Goal: Check status: Check status

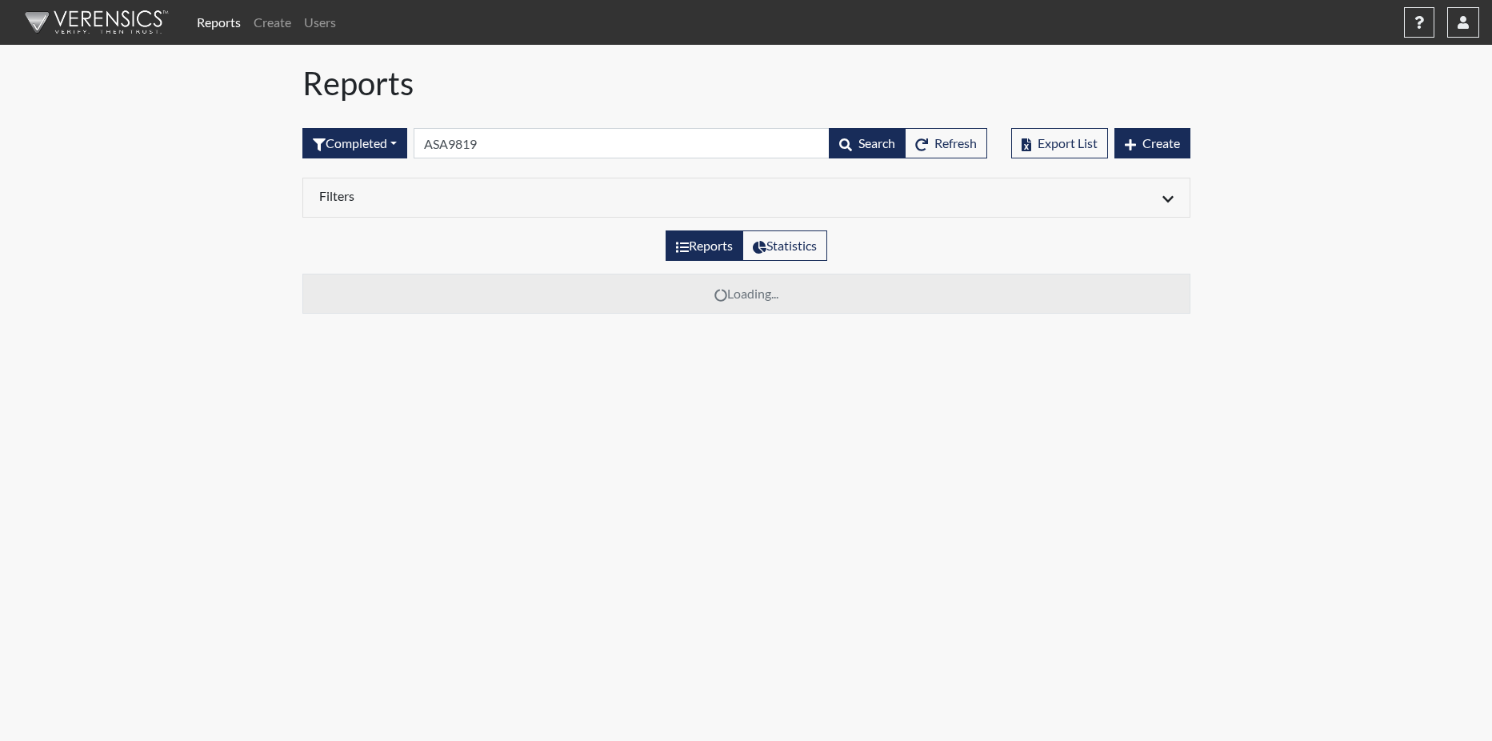
click at [1127, 328] on body "Reports Create Users Help Center × Verensics Best Practices How to successfully…" at bounding box center [746, 370] width 1492 height 741
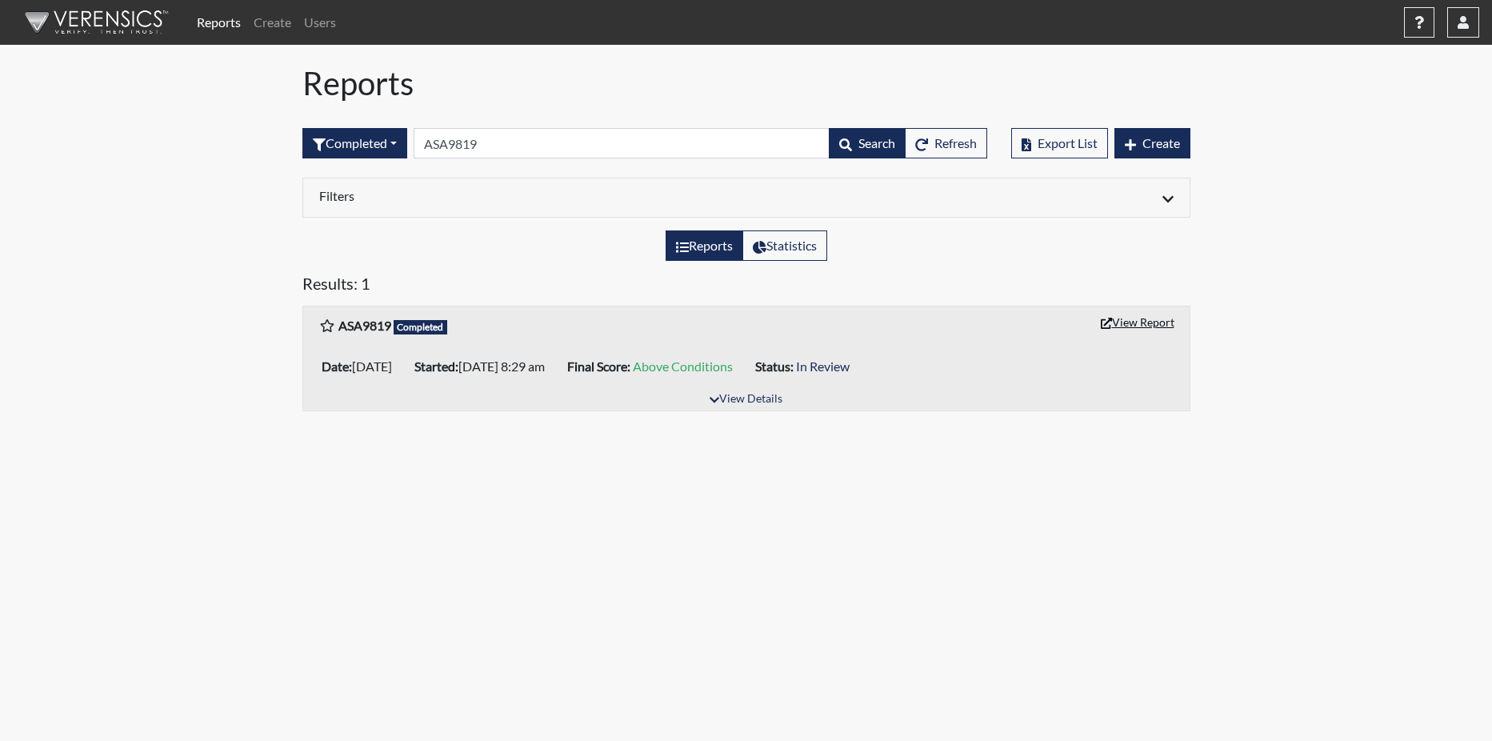
click at [1127, 322] on button "View Report" at bounding box center [1137, 322] width 88 height 25
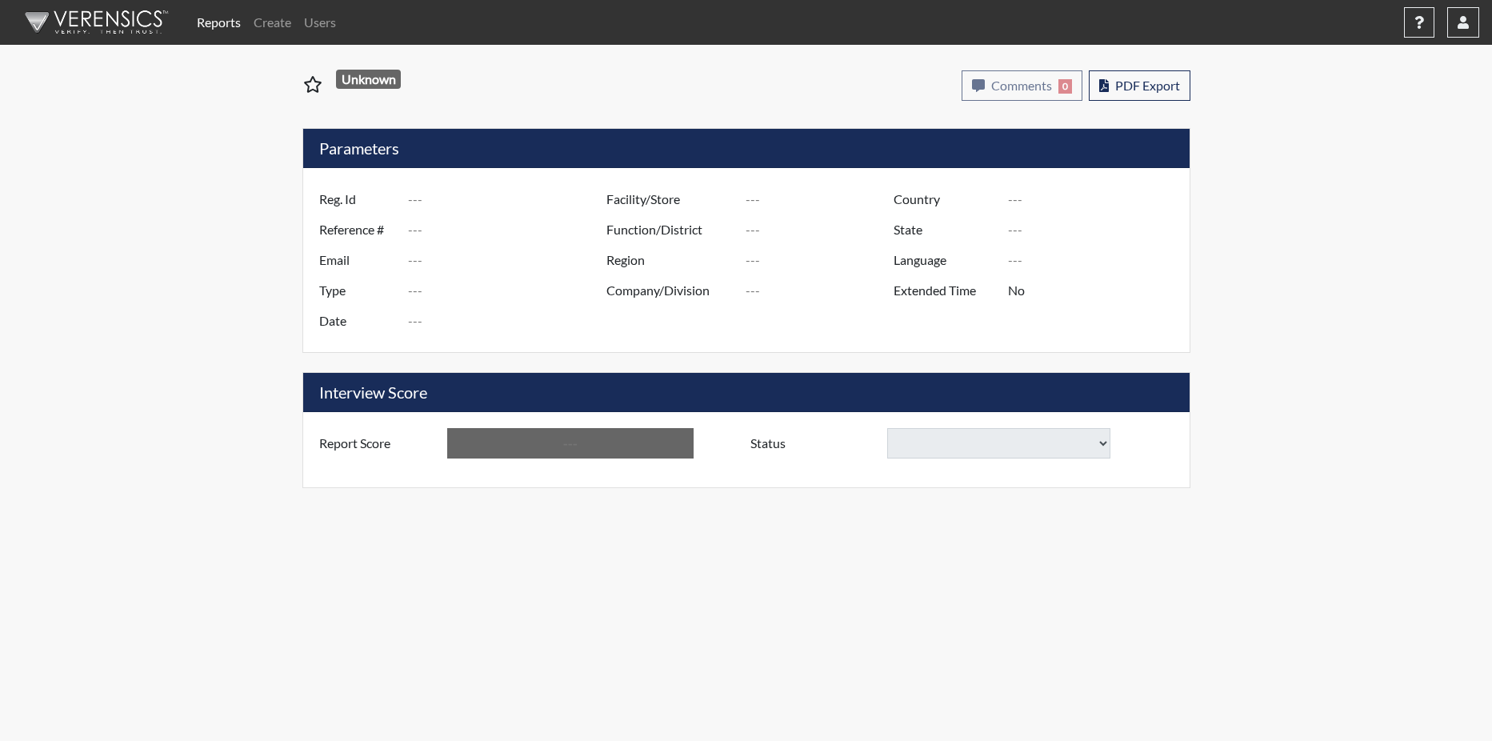
type input "ASA9819"
type input "50881"
type input "---"
type input "Corrections Pre-Employment"
type input "Aug 22, 2025"
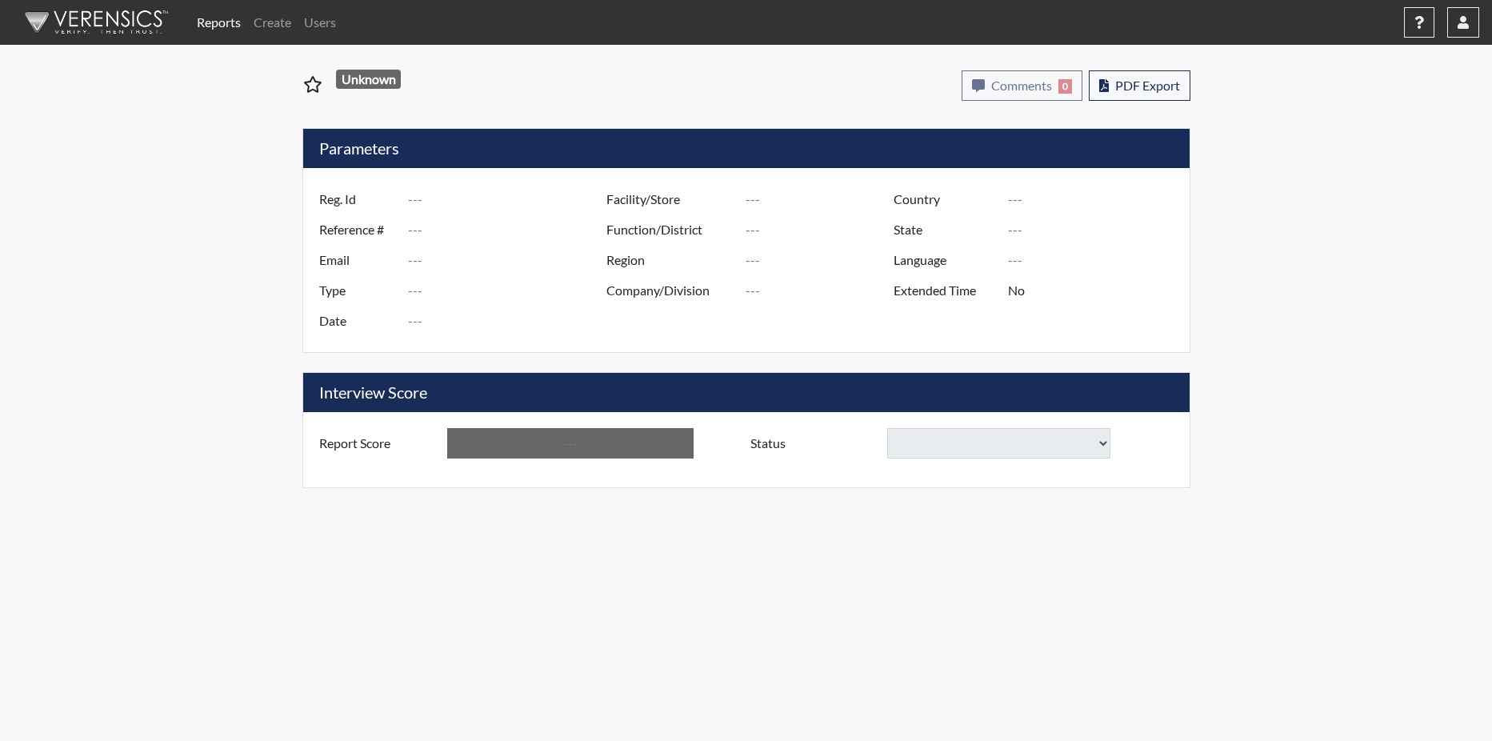
type input "GD&CP SMU*+"
type input "[GEOGRAPHIC_DATA]"
type input "[US_STATE]"
type input "English"
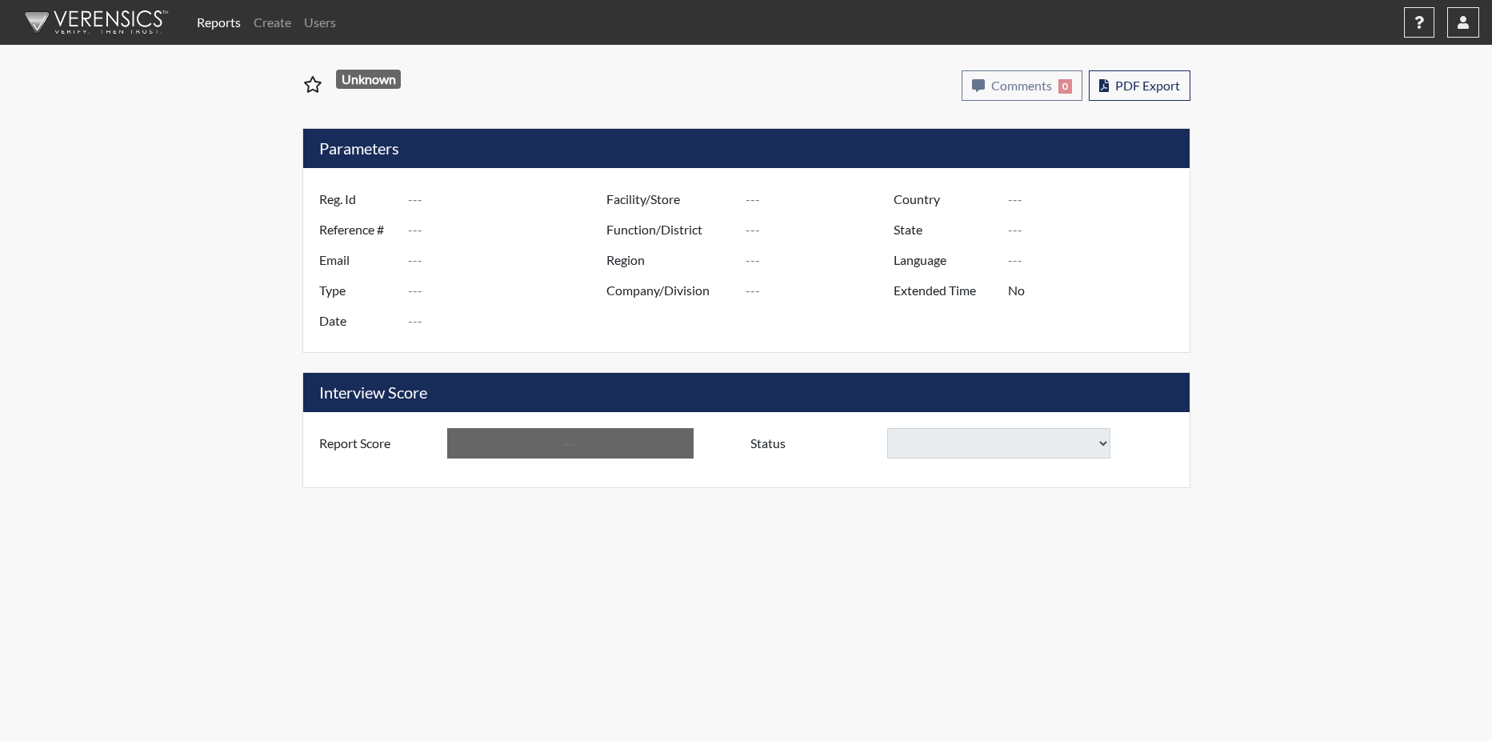
type input "Above Conditions"
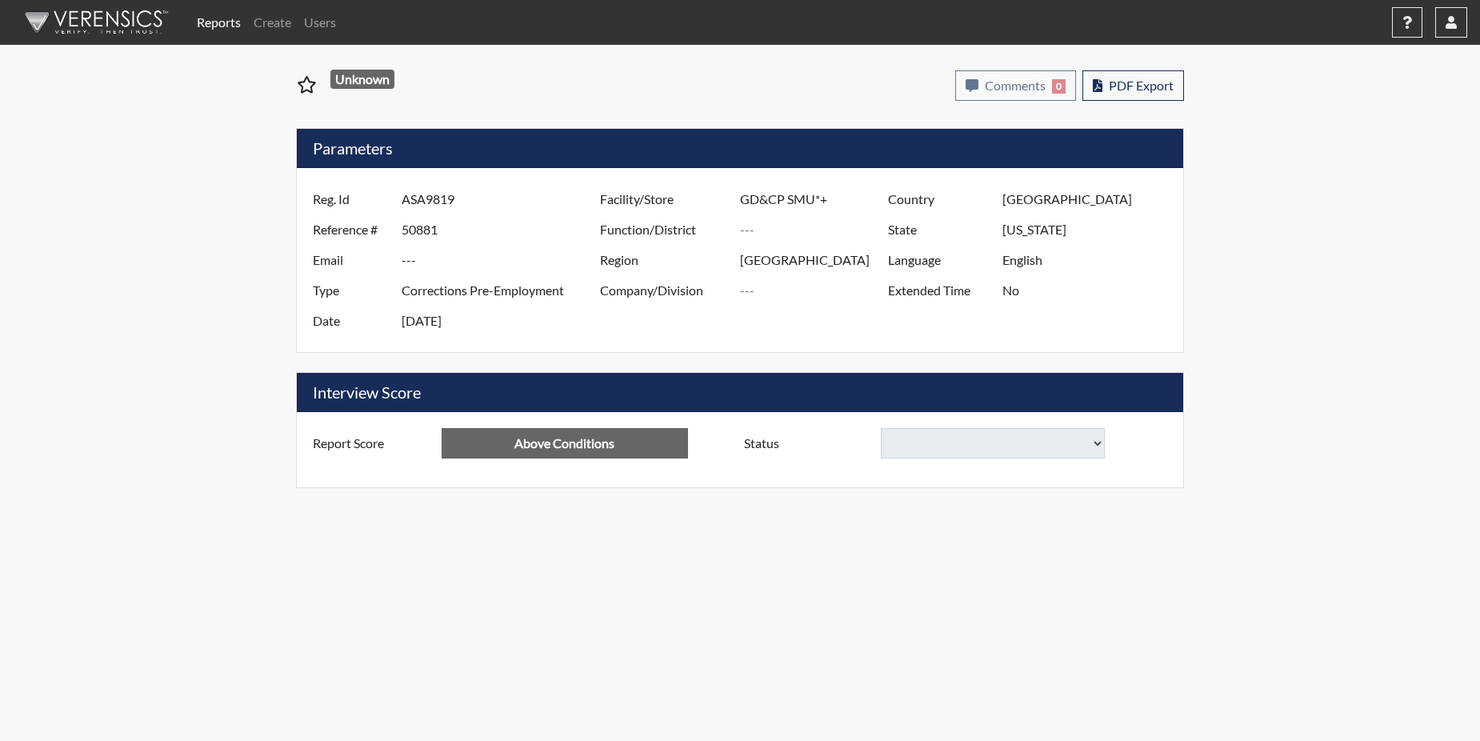
select select "reasonable-explanation-provided"
select select
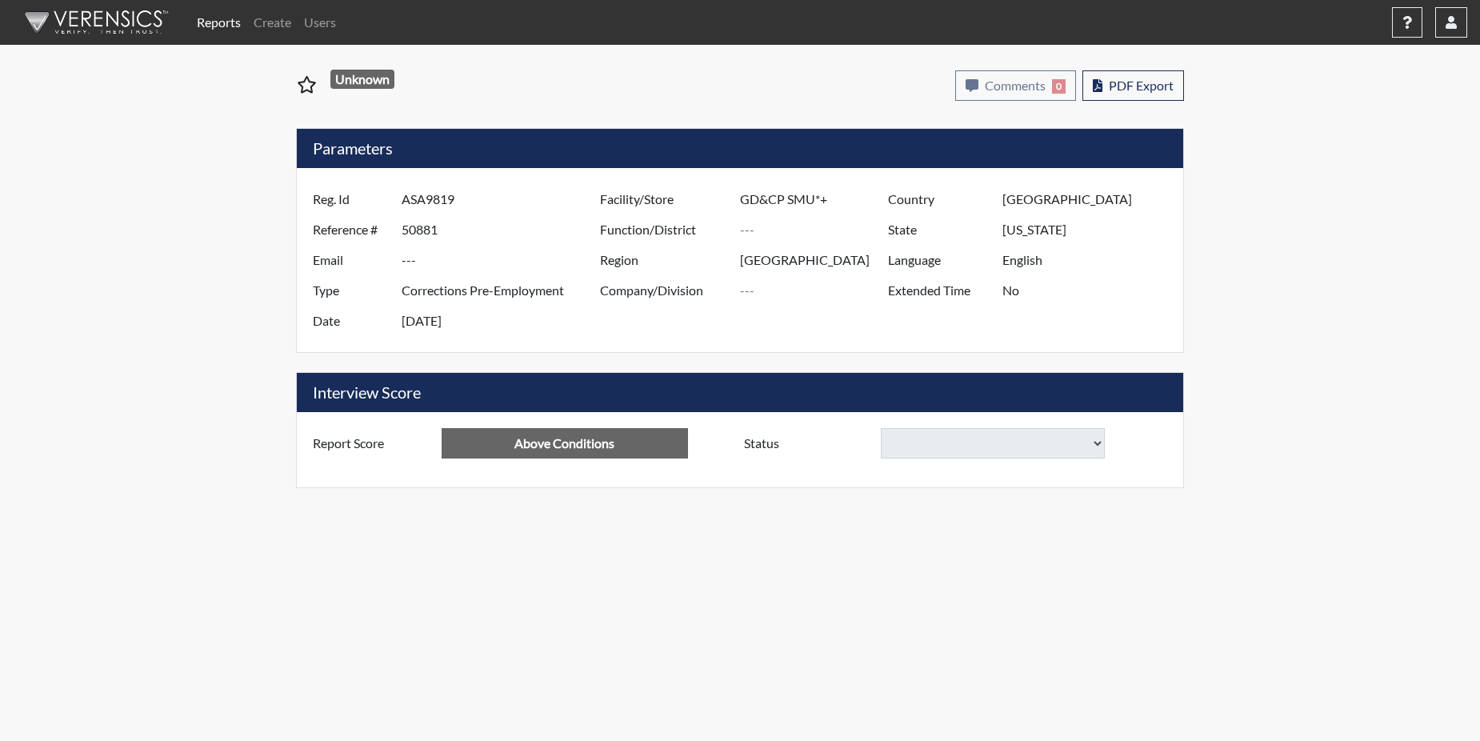
select select
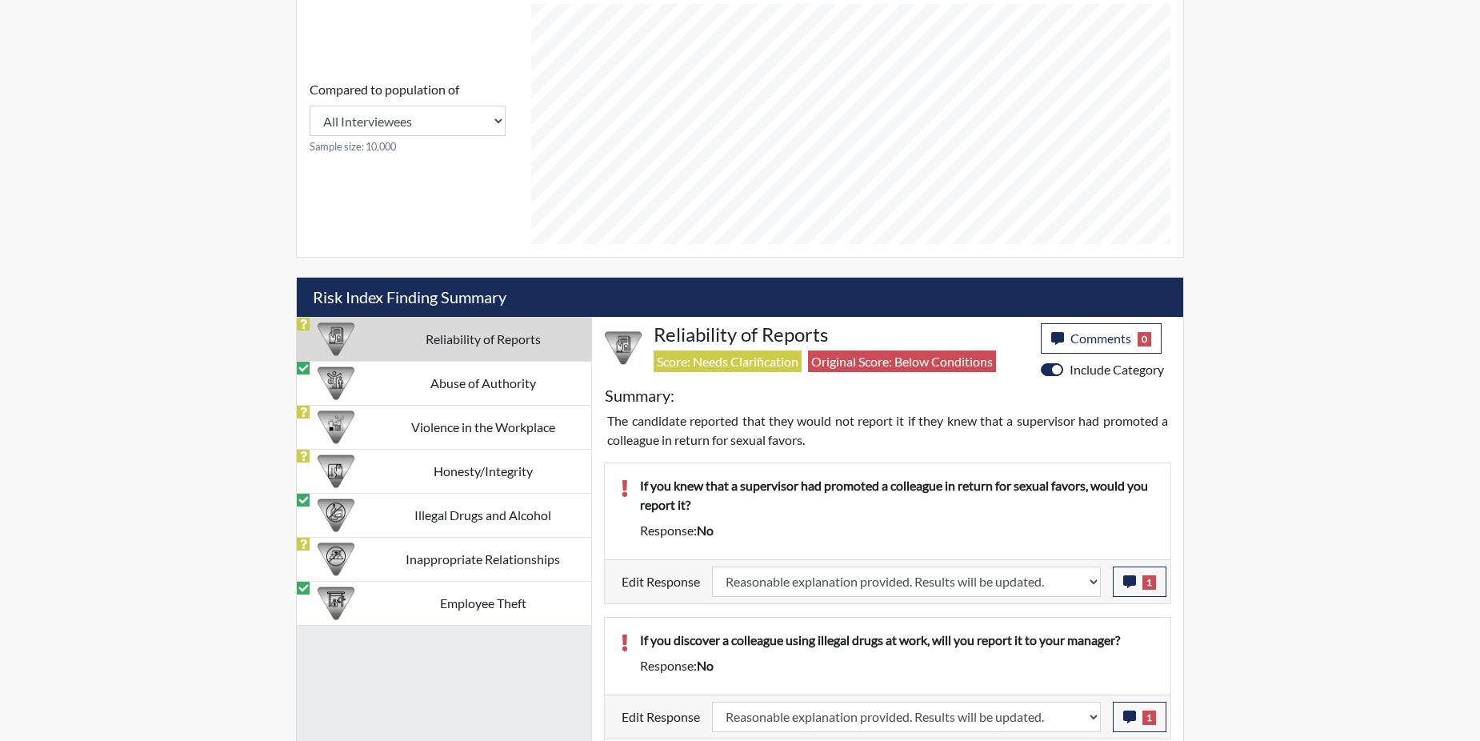
scroll to position [720, 0]
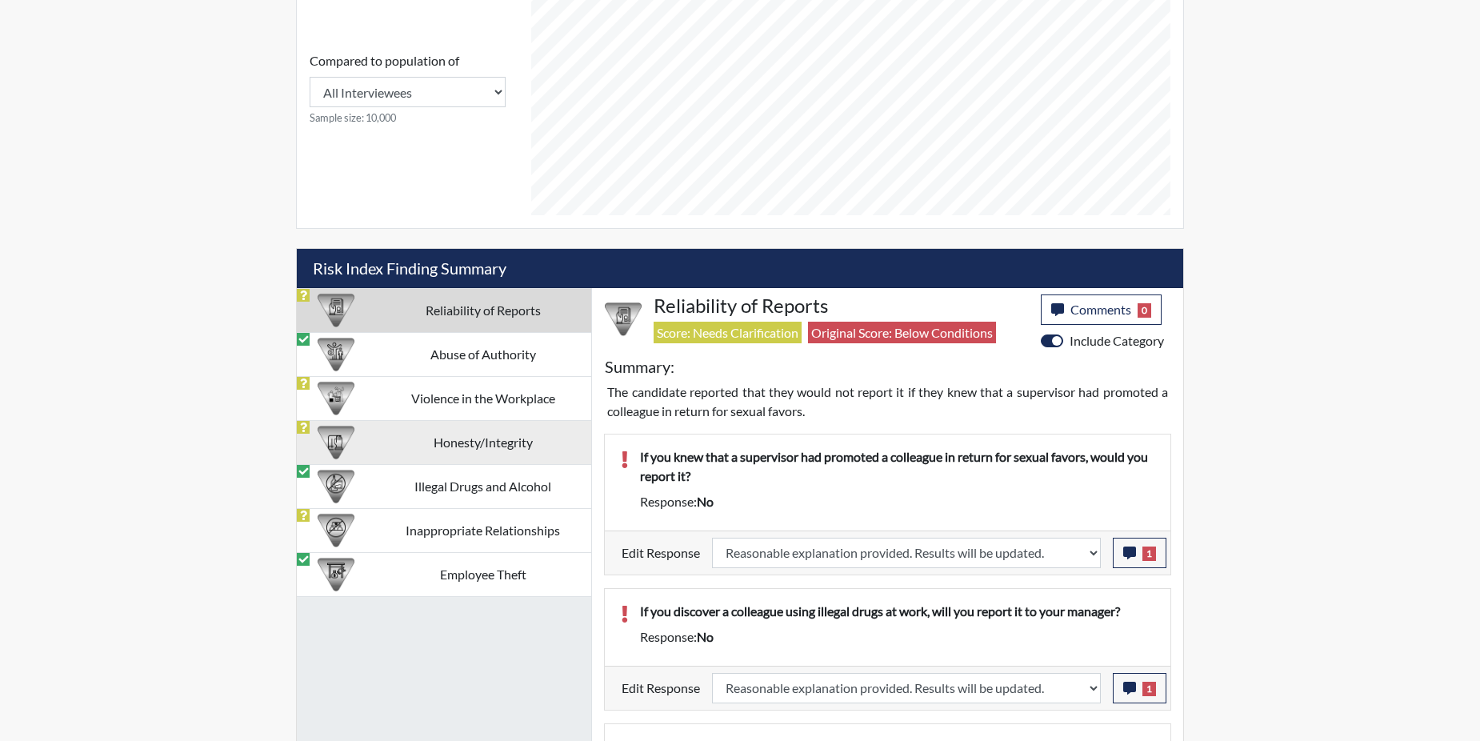
click at [434, 446] on td "Honesty/Integrity" at bounding box center [482, 442] width 217 height 44
select select
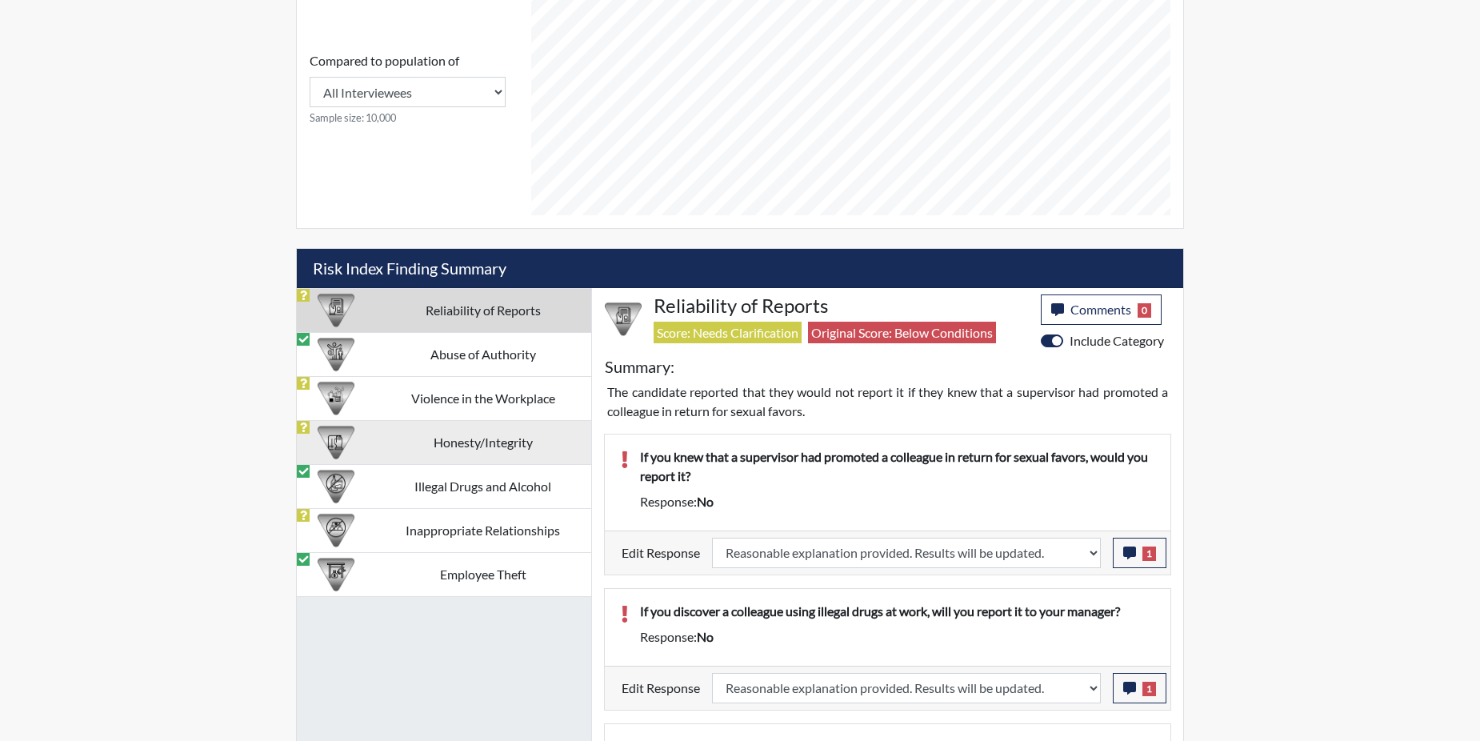
select select
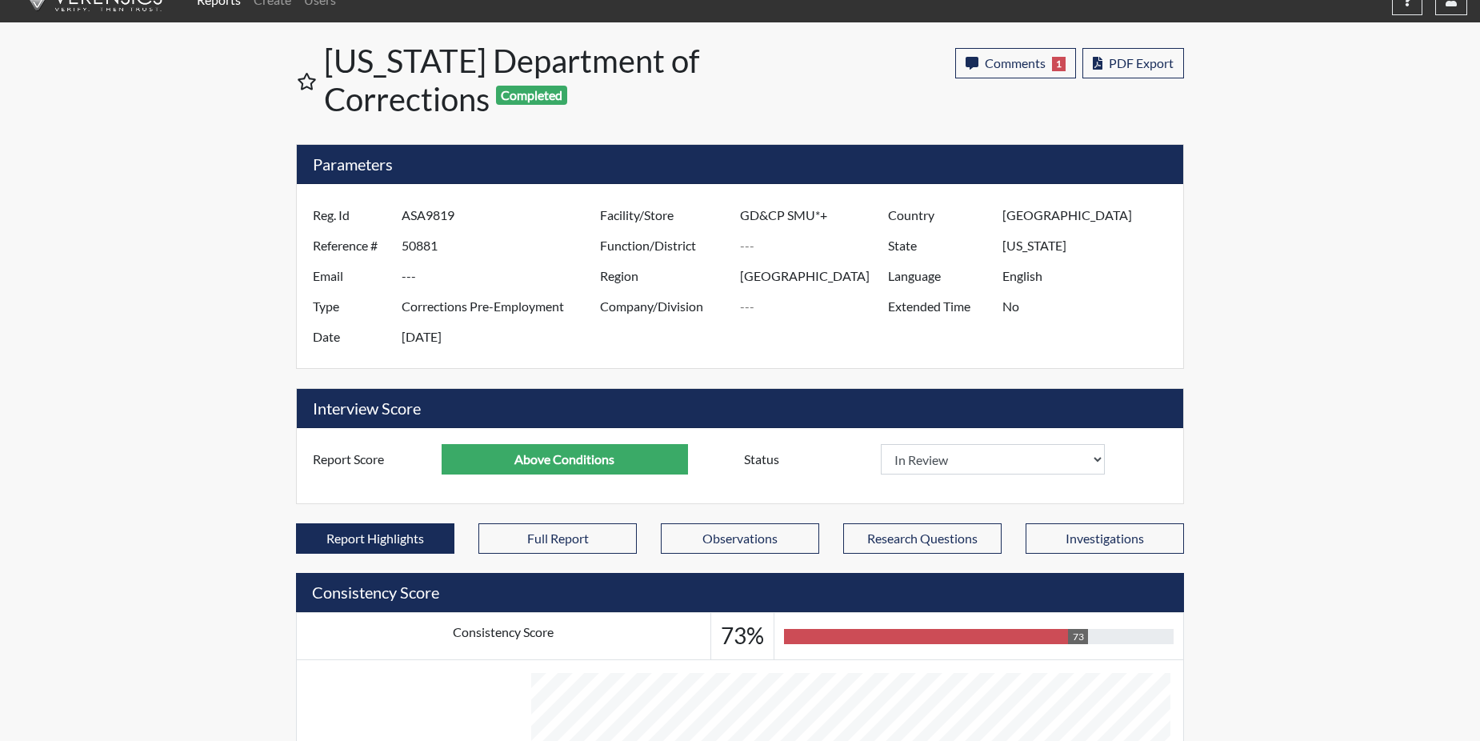
scroll to position [0, 0]
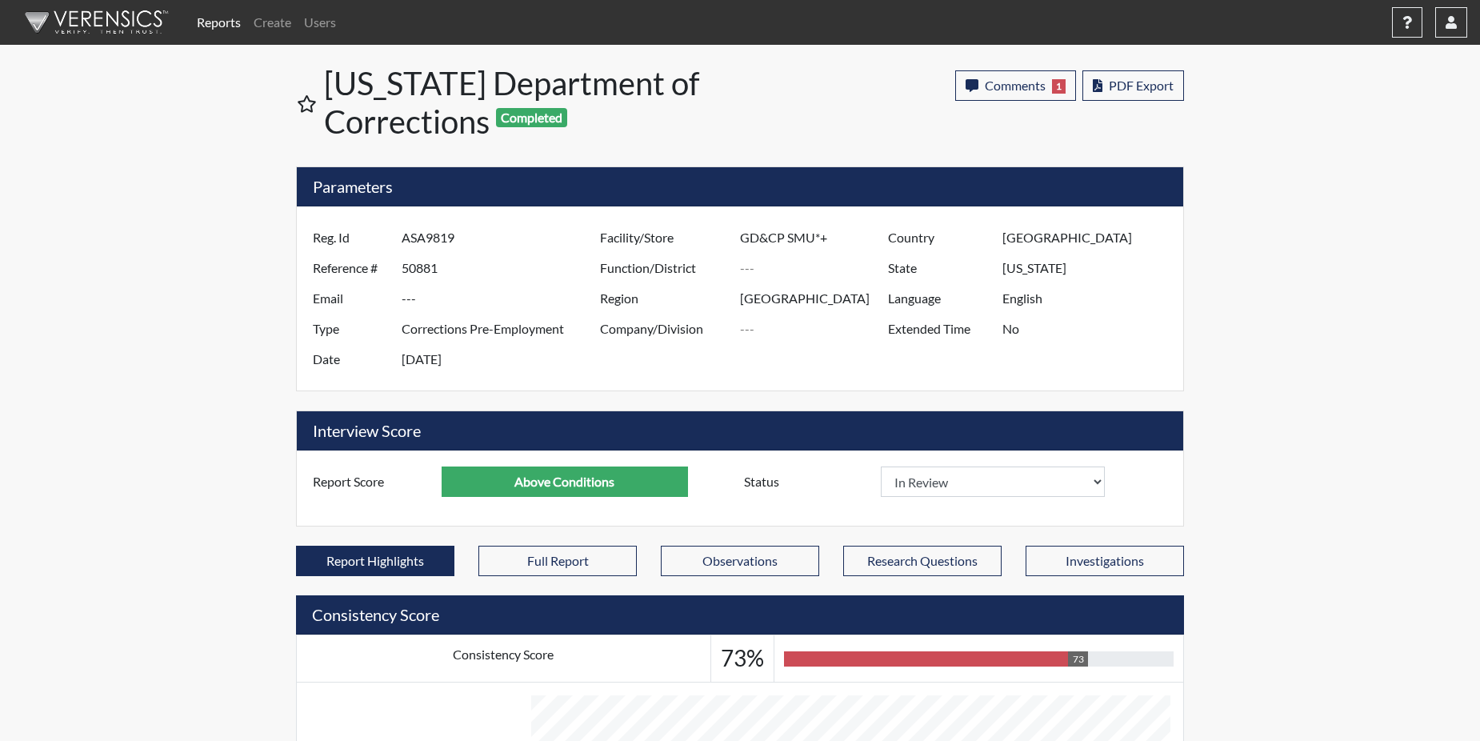
click at [229, 19] on link "Reports" at bounding box center [218, 22] width 57 height 32
